Goal: Information Seeking & Learning: Learn about a topic

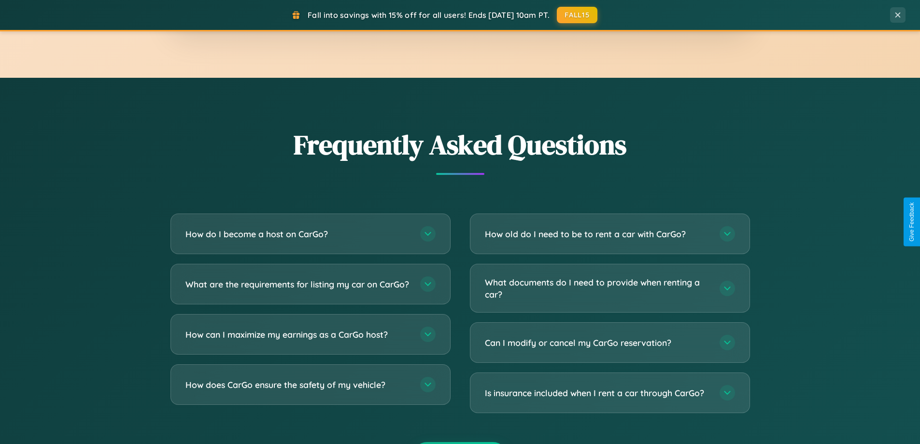
scroll to position [1859, 0]
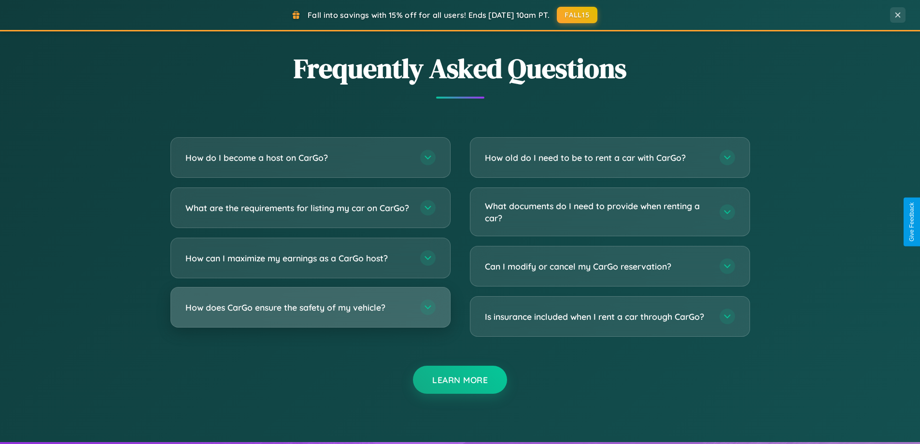
click at [310, 314] on h3 "How does CarGo ensure the safety of my vehicle?" at bounding box center [298, 307] width 225 height 12
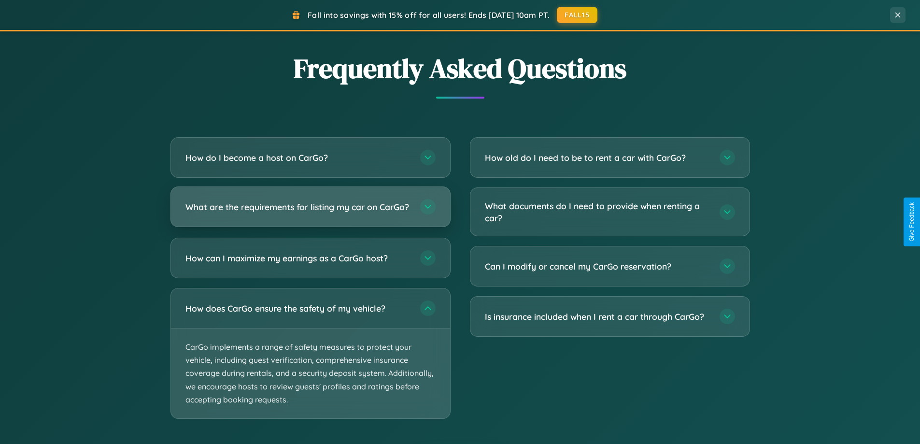
click at [310, 212] on h3 "What are the requirements for listing my car on CarGo?" at bounding box center [298, 207] width 225 height 12
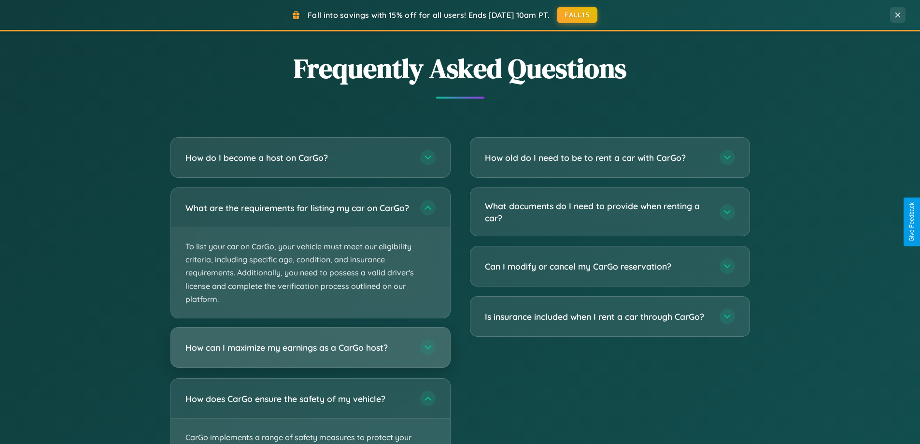
click at [310, 354] on h3 "How can I maximize my earnings as a CarGo host?" at bounding box center [298, 348] width 225 height 12
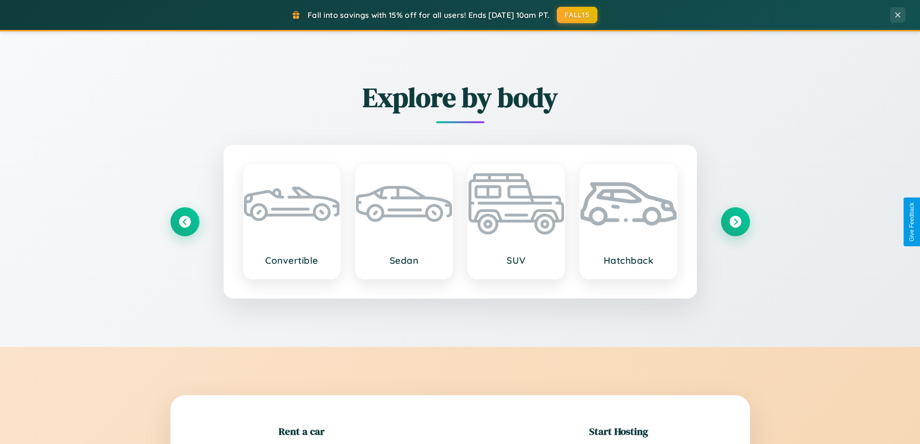
scroll to position [209, 0]
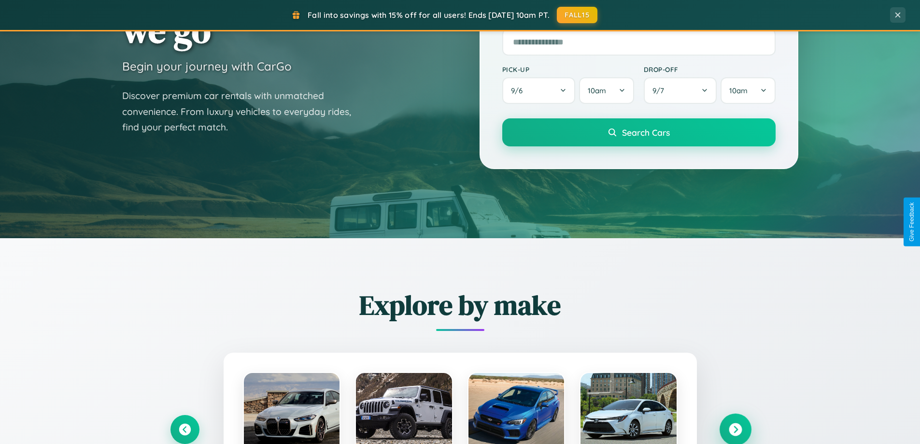
click at [735, 429] on icon at bounding box center [735, 429] width 13 height 13
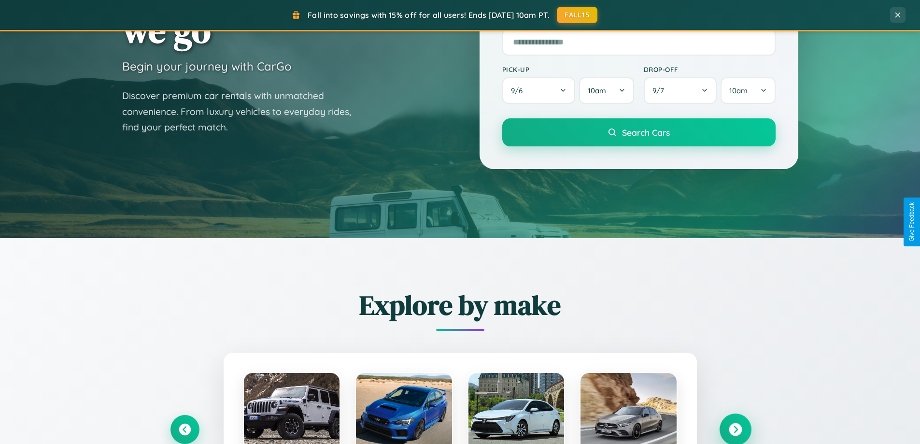
click at [735, 429] on icon at bounding box center [735, 429] width 13 height 13
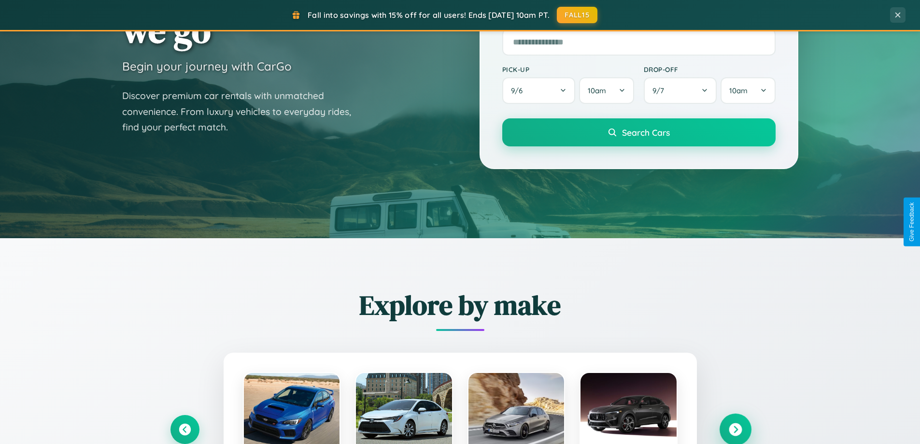
click at [735, 429] on icon at bounding box center [735, 429] width 13 height 13
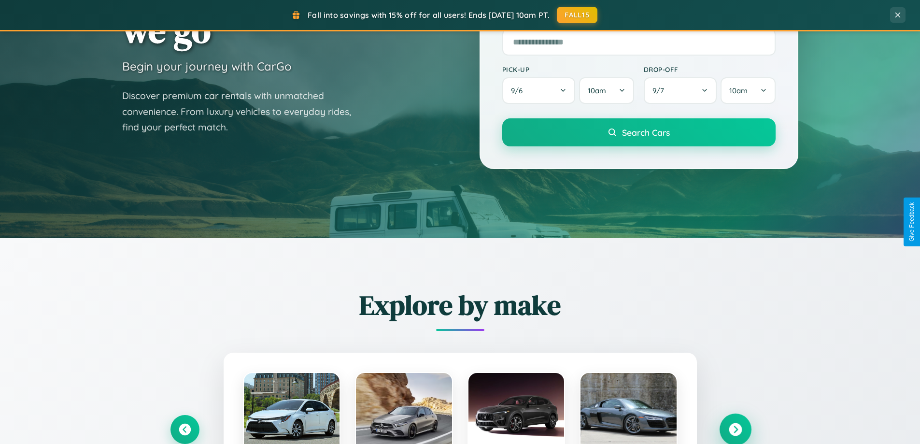
click at [735, 429] on icon at bounding box center [735, 429] width 13 height 13
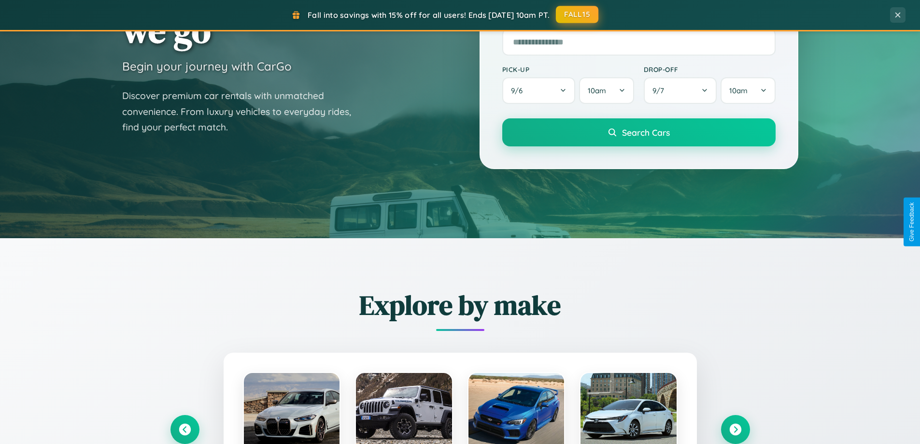
click at [578, 14] on button "FALL15" at bounding box center [577, 14] width 43 height 17
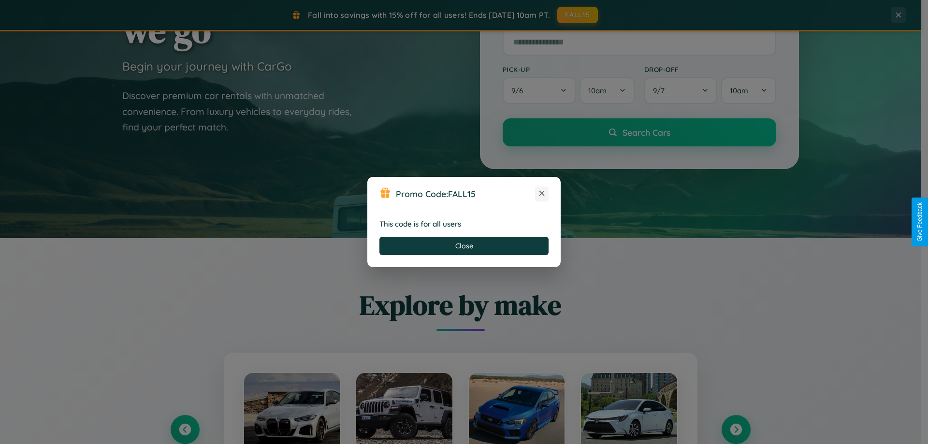
click at [542, 194] on icon at bounding box center [542, 193] width 10 height 10
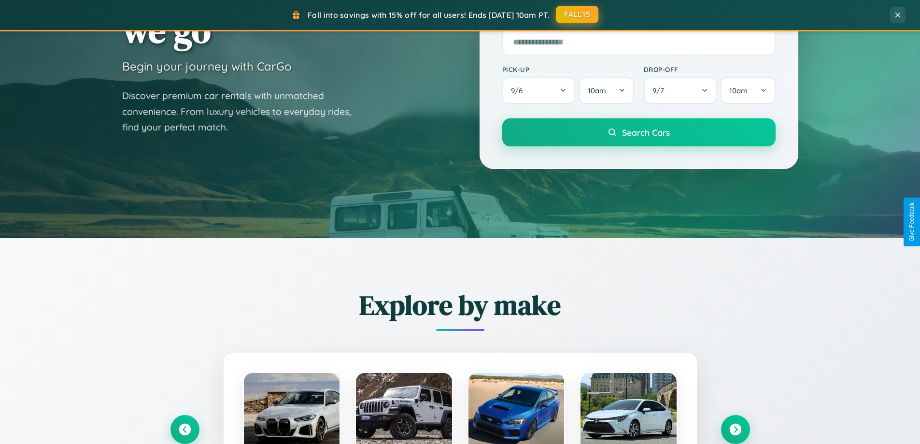
click at [578, 14] on button "FALL15" at bounding box center [577, 14] width 43 height 17
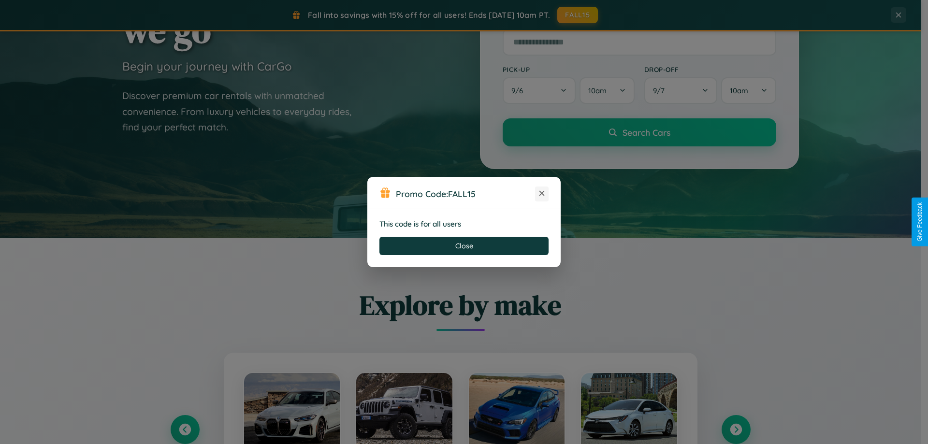
click at [542, 194] on icon at bounding box center [542, 193] width 10 height 10
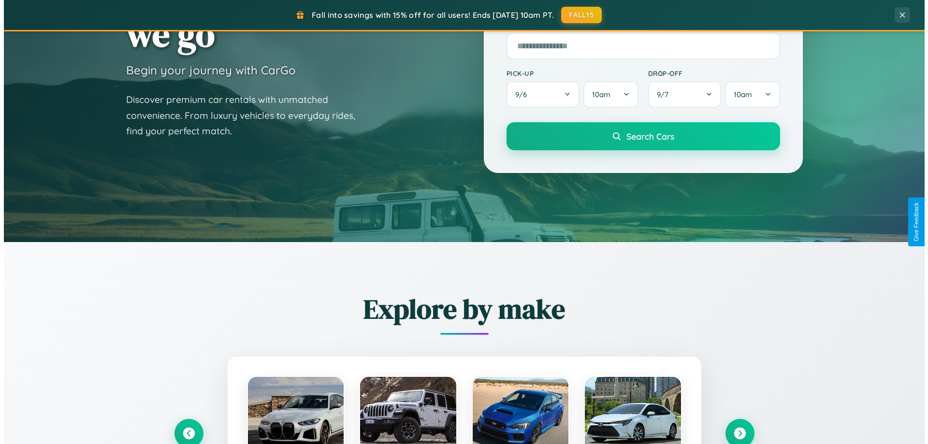
scroll to position [0, 0]
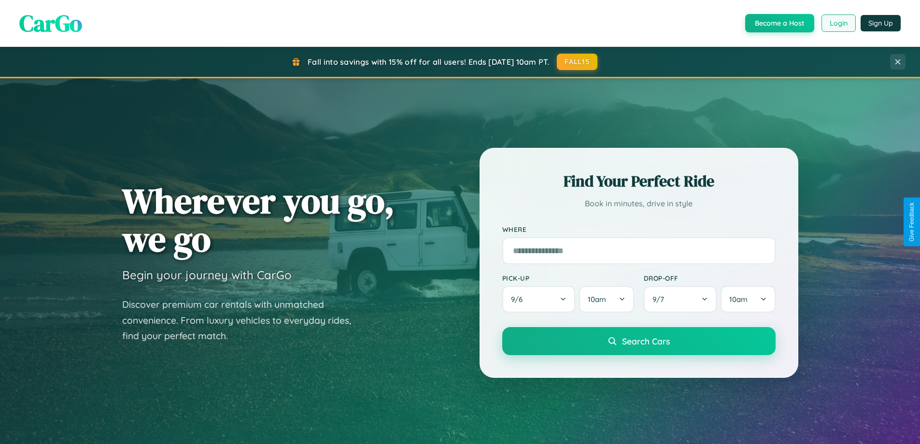
click at [838, 23] on button "Login" at bounding box center [839, 22] width 34 height 17
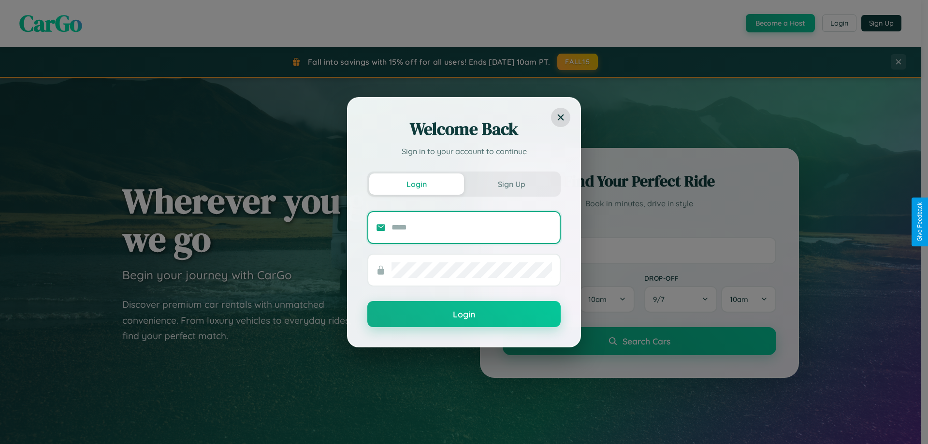
click at [472, 227] on input "text" at bounding box center [471, 227] width 160 height 15
type input "**********"
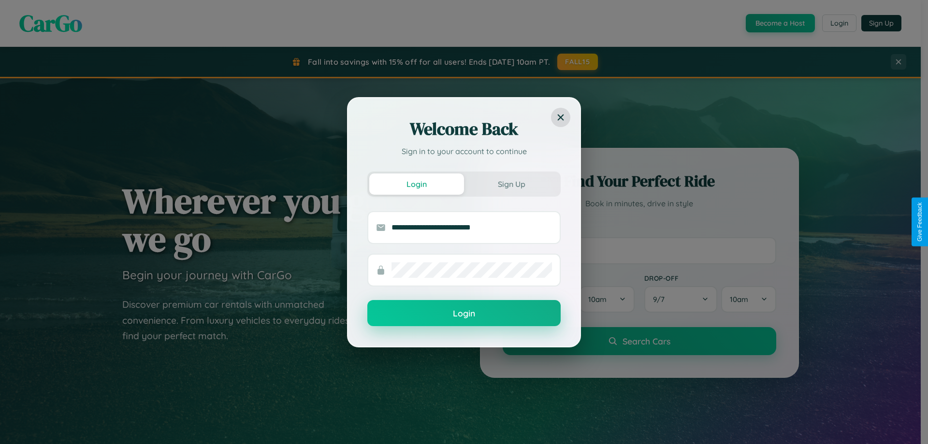
click at [464, 313] on button "Login" at bounding box center [463, 313] width 193 height 26
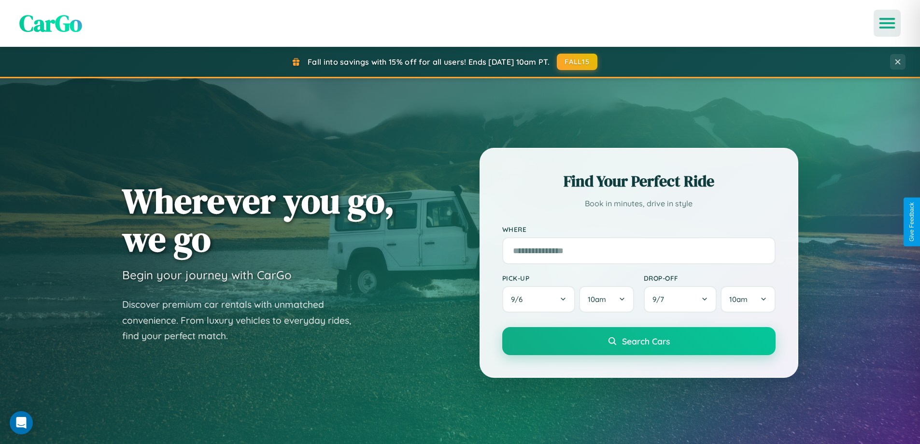
click at [887, 23] on icon "Open menu" at bounding box center [888, 23] width 14 height 9
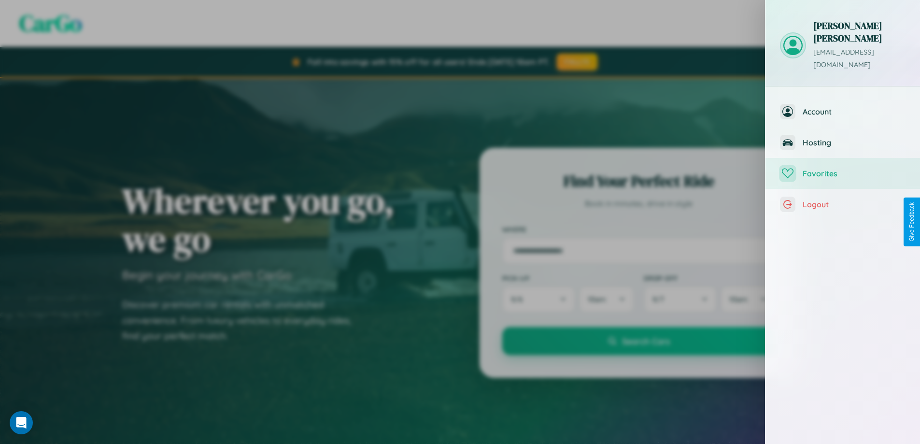
click at [843, 169] on span "Favorites" at bounding box center [854, 174] width 103 height 10
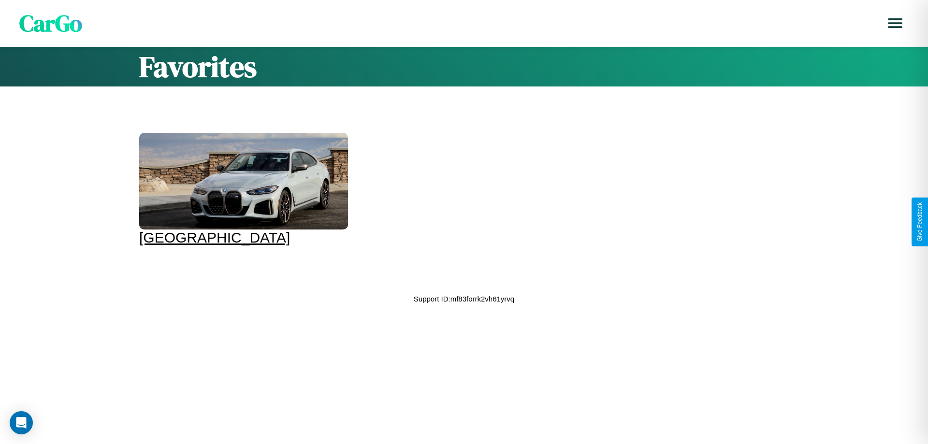
click at [242, 189] on div at bounding box center [243, 181] width 209 height 97
